Goal: Information Seeking & Learning: Learn about a topic

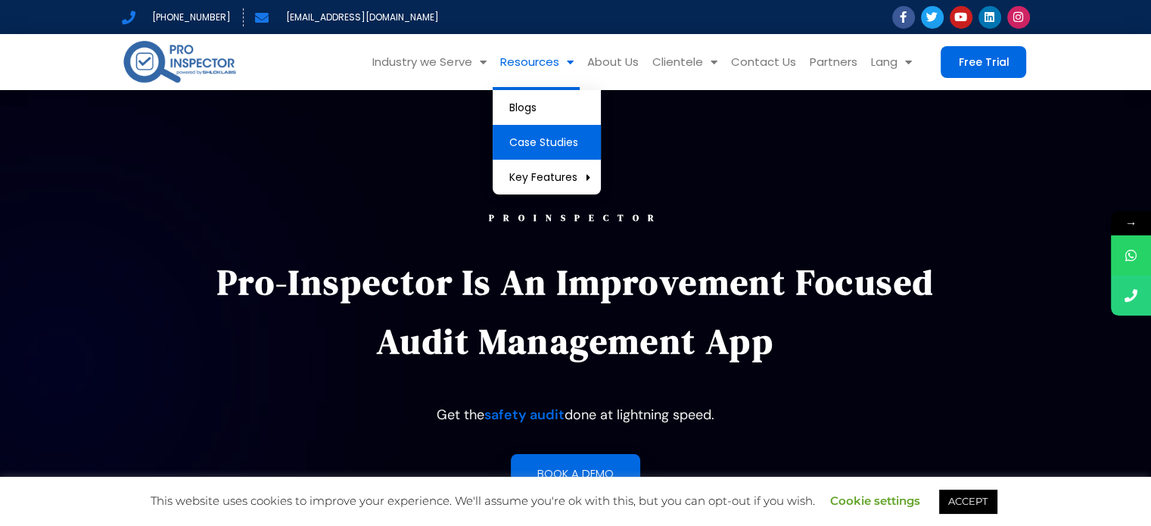
click at [548, 157] on link "Case Studies" at bounding box center [547, 142] width 108 height 35
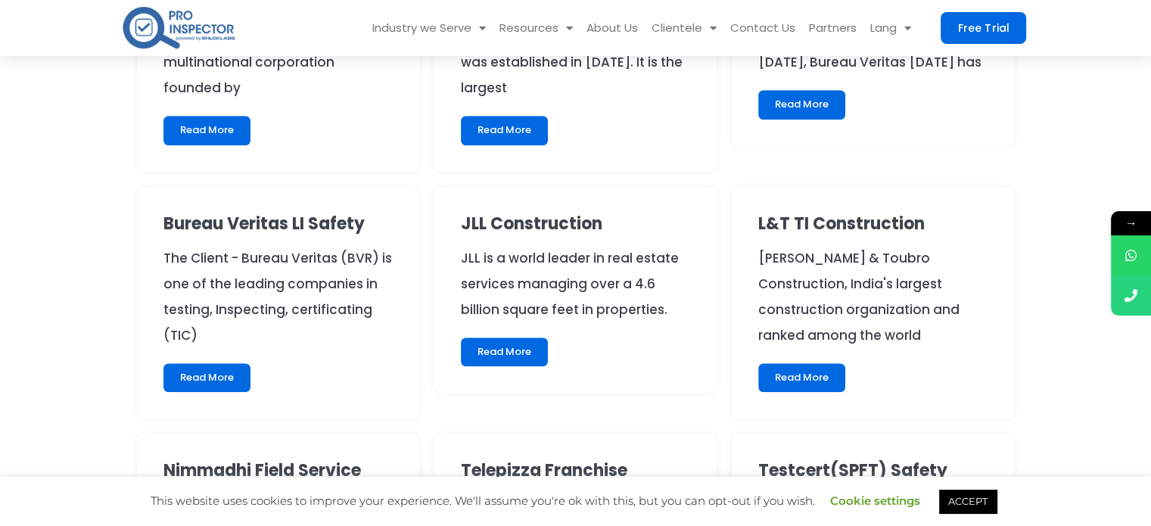
scroll to position [757, 0]
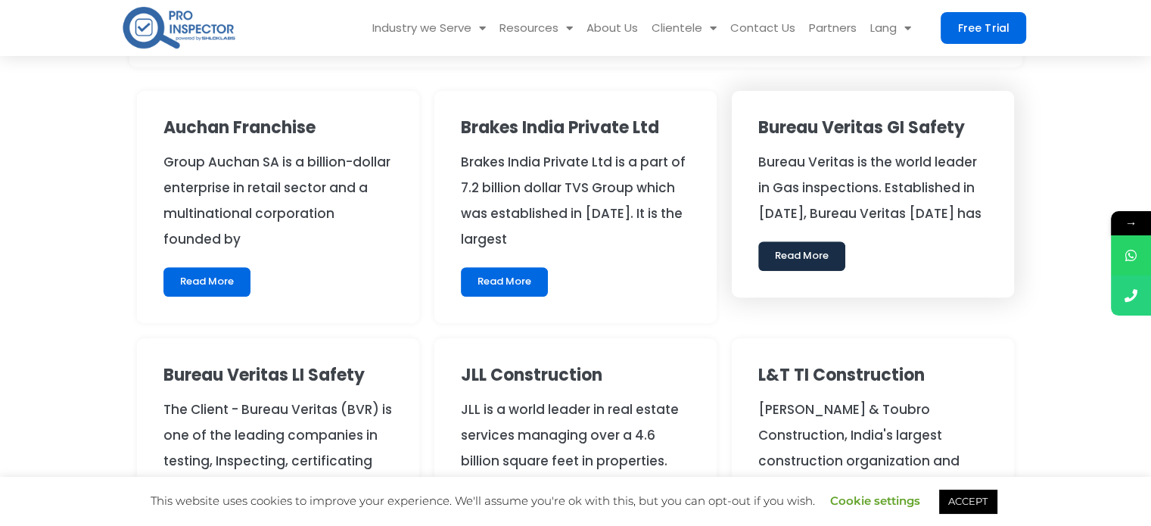
click at [816, 248] on link "Read More" at bounding box center [801, 255] width 87 height 29
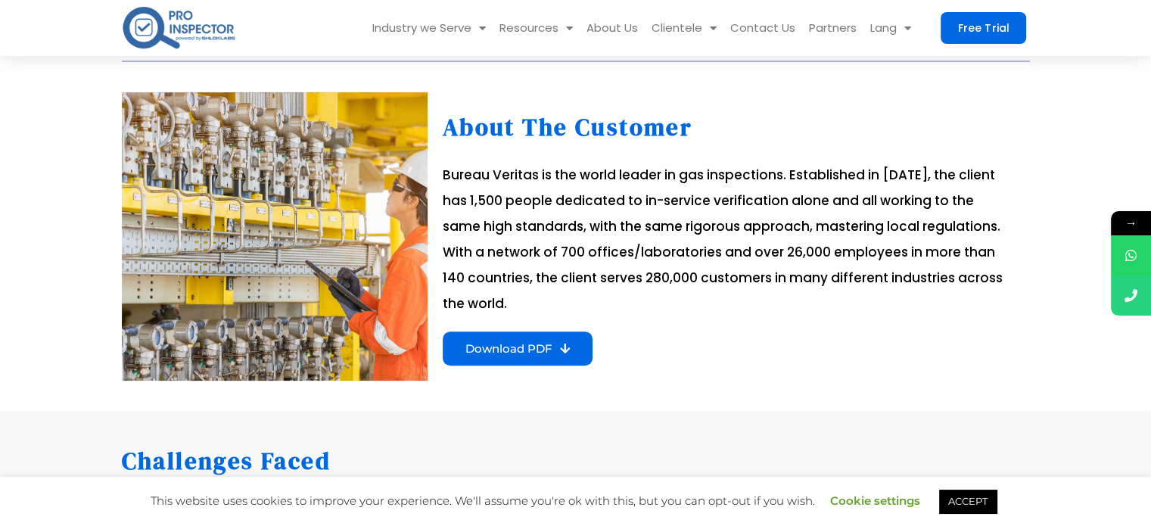
scroll to position [454, 0]
